Goal: Transaction & Acquisition: Download file/media

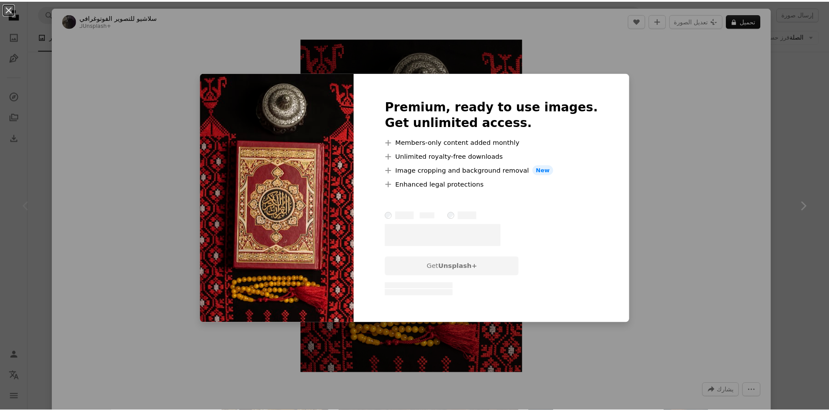
scroll to position [131, 0]
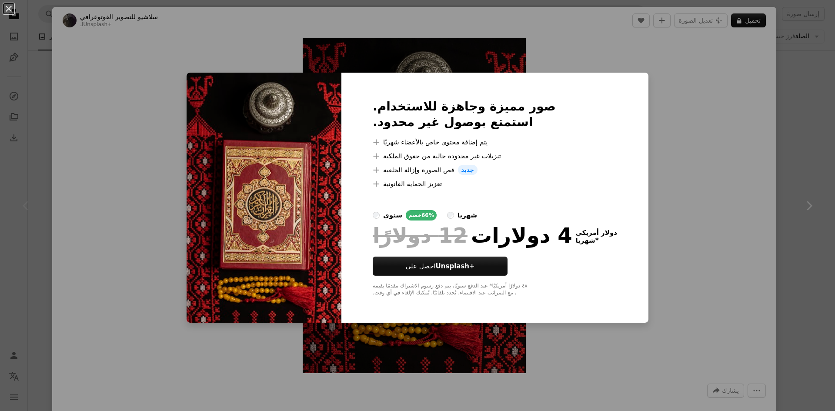
click at [648, 154] on div "An X shape صور مميزة وجاهزة للاستخدام. استمتع بوصول غير محدود. A plus sign يتم …" at bounding box center [417, 205] width 835 height 411
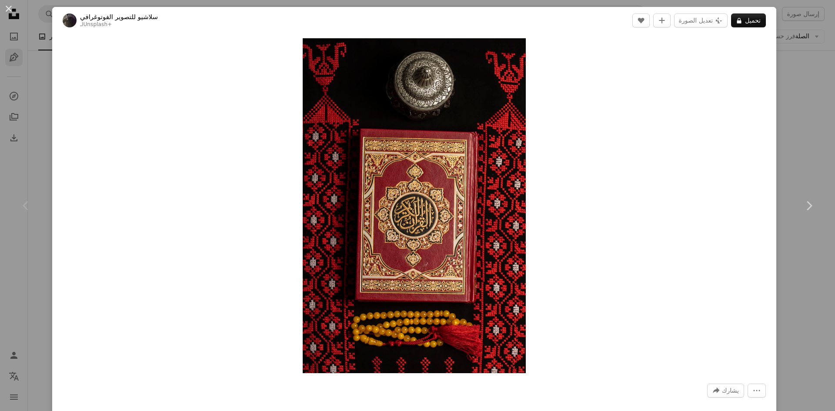
click at [22, 57] on div "An X shape Chevron left Chevron right سلاشيو للتصوير الفوتوغرافي لـ Unsplash+ A…" at bounding box center [417, 205] width 835 height 411
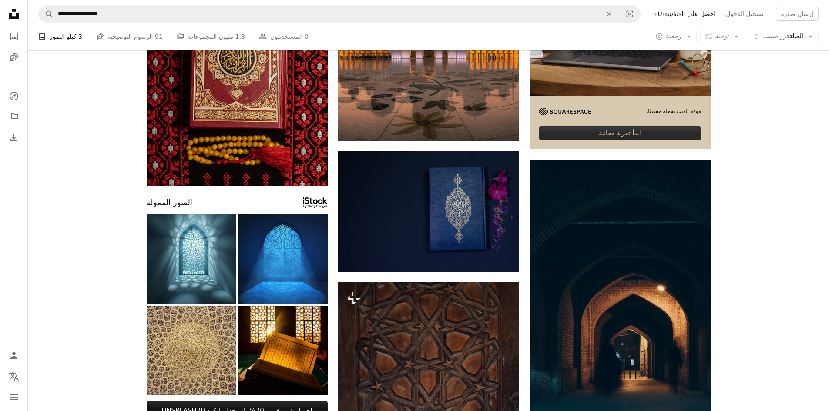
scroll to position [189, 0]
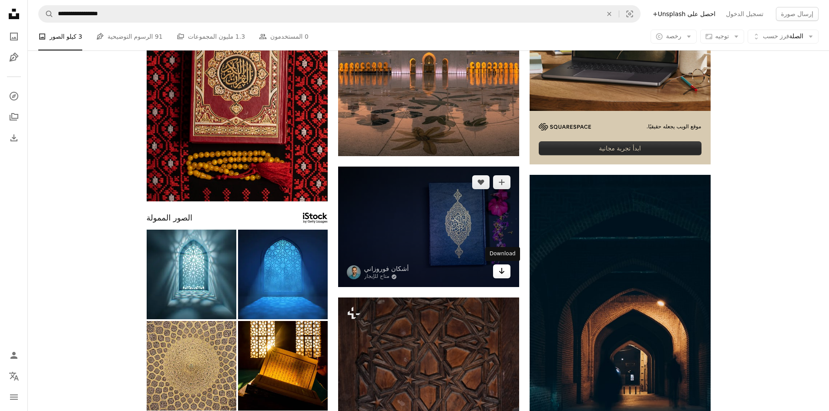
click at [499, 275] on icon "Arrow pointing down" at bounding box center [501, 271] width 7 height 10
